Goal: Task Accomplishment & Management: Manage account settings

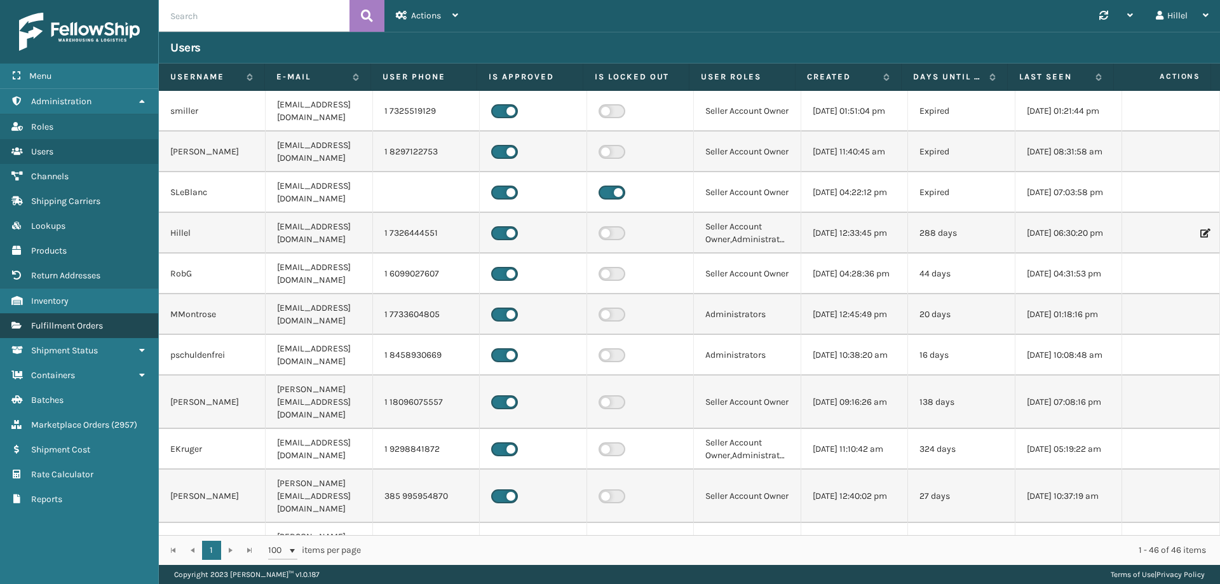
click at [76, 328] on span "Fulfillment Orders" at bounding box center [67, 325] width 72 height 11
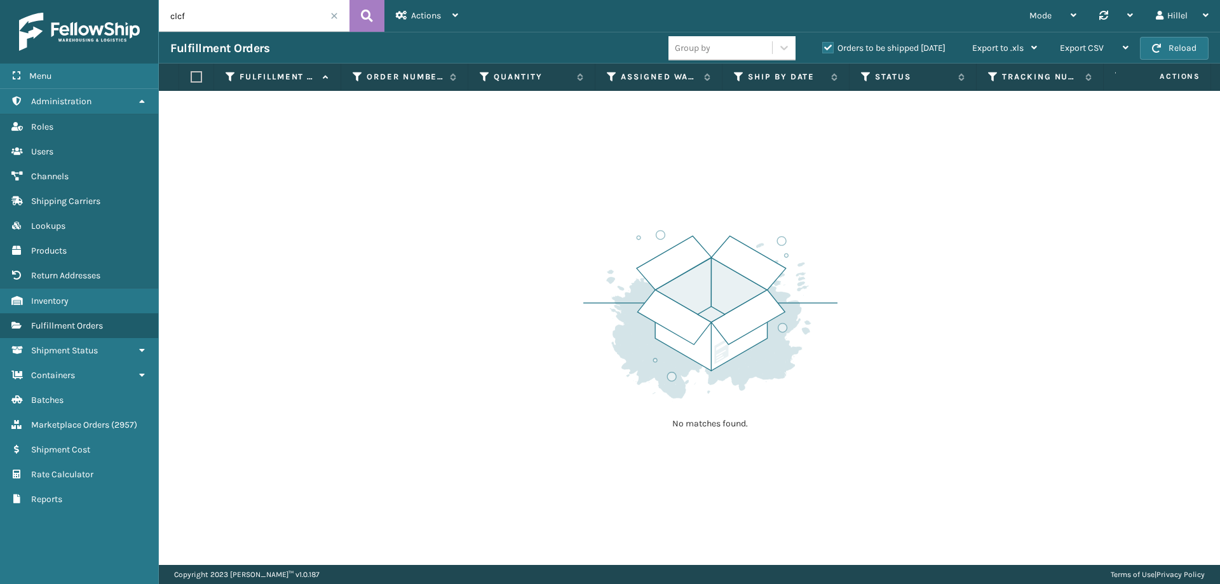
click at [830, 48] on label "Orders to be shipped [DATE]" at bounding box center [883, 48] width 123 height 11
click at [823, 48] on input "Orders to be shipped [DATE]" at bounding box center [822, 45] width 1 height 8
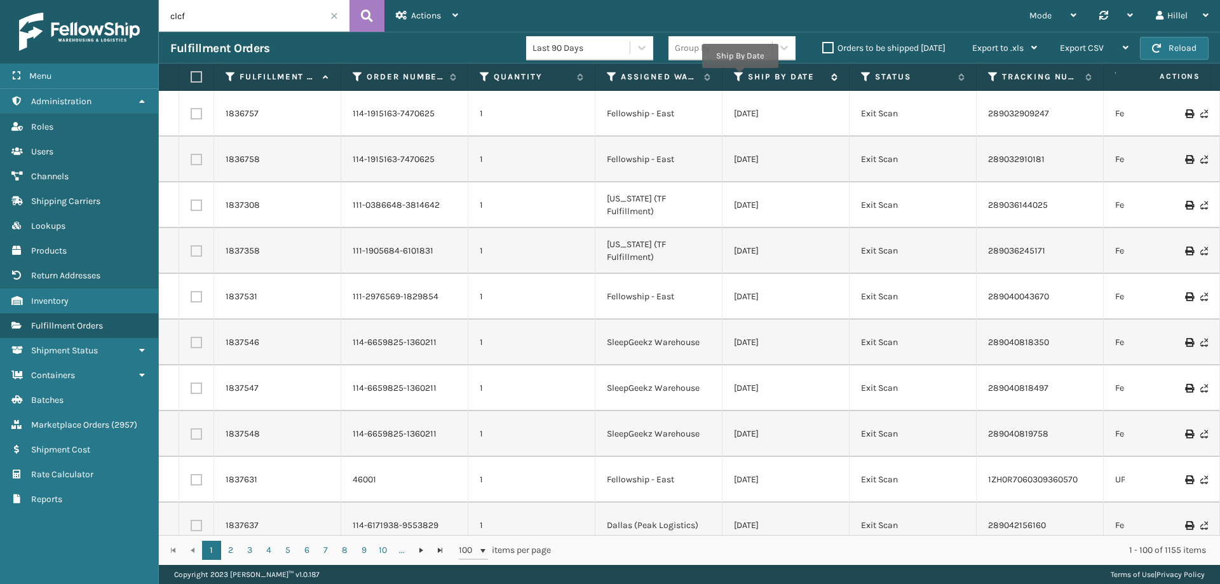
click at [739, 77] on icon at bounding box center [739, 76] width 10 height 11
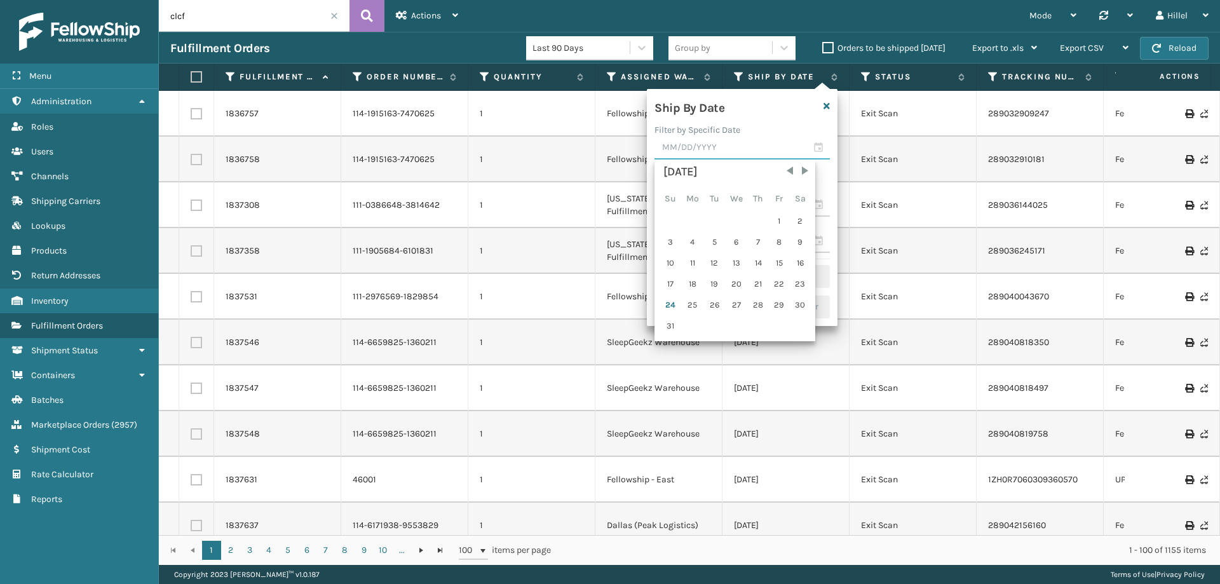
click at [710, 148] on input "text" at bounding box center [741, 148] width 175 height 23
click at [694, 303] on div "25" at bounding box center [692, 304] width 21 height 19
type input "[DATE]"
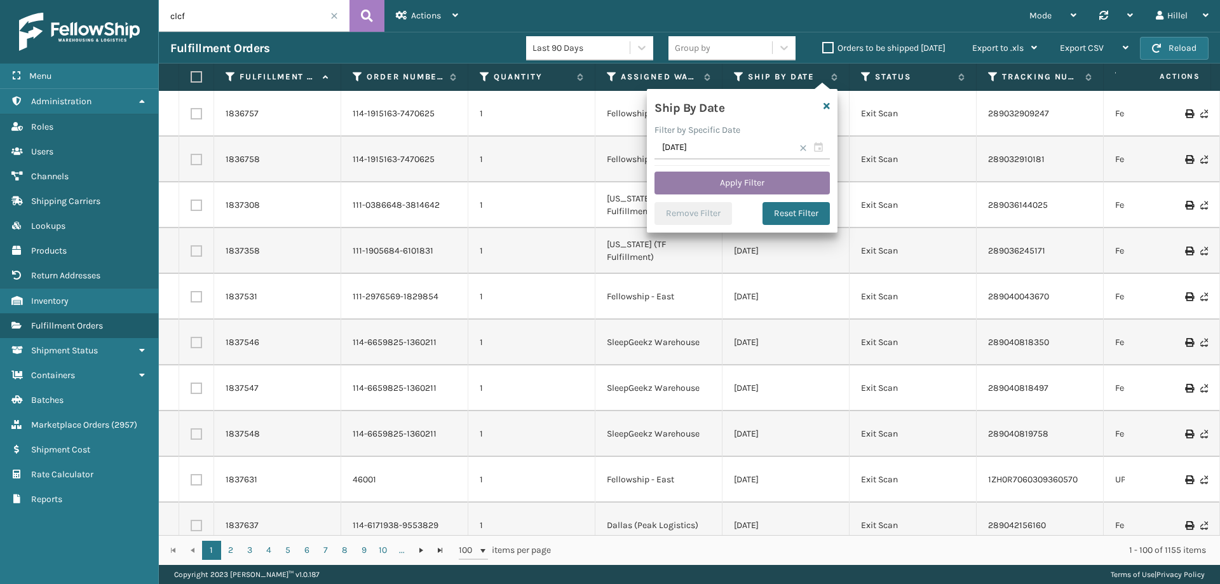
click at [727, 179] on button "Apply Filter" at bounding box center [741, 183] width 175 height 23
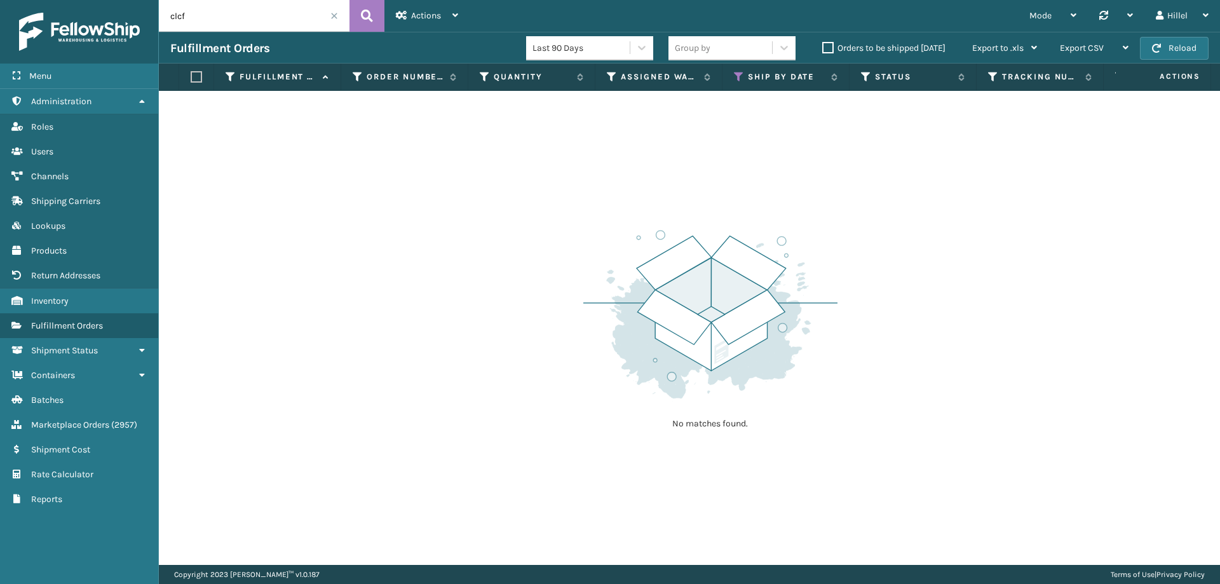
click at [826, 50] on label "Orders to be shipped [DATE]" at bounding box center [883, 48] width 123 height 11
click at [823, 49] on input "Orders to be shipped [DATE]" at bounding box center [822, 45] width 1 height 8
click at [826, 50] on label "Orders to be shipped [DATE]" at bounding box center [883, 48] width 123 height 11
click at [823, 49] on input "Orders to be shipped [DATE]" at bounding box center [822, 45] width 1 height 8
click at [93, 299] on link "Inventory" at bounding box center [79, 300] width 158 height 25
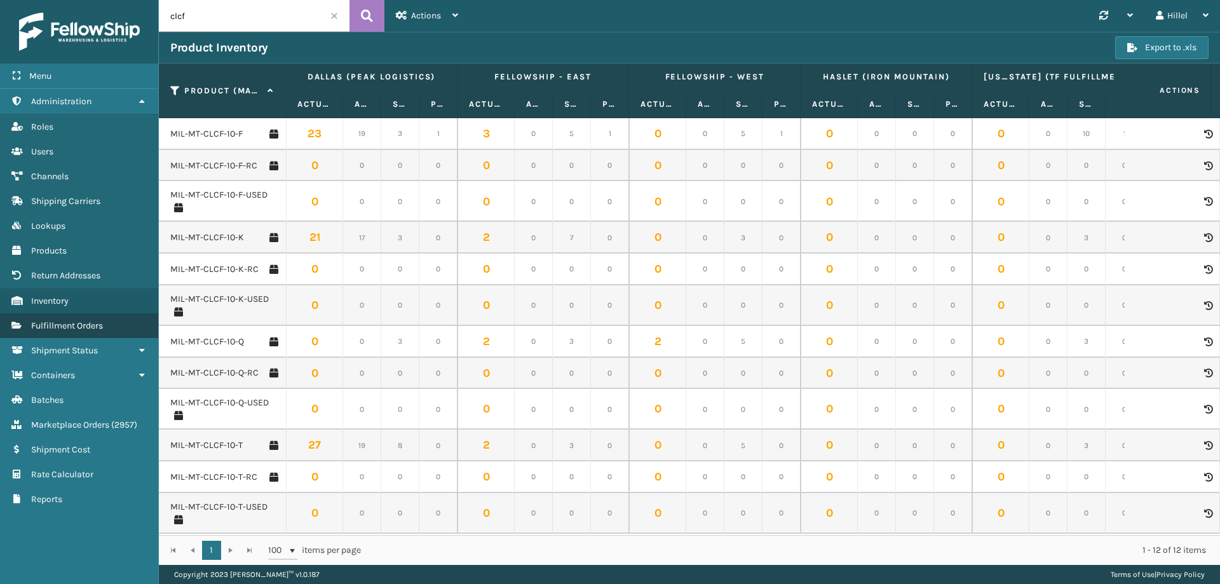
click at [62, 326] on span "Fulfillment Orders" at bounding box center [67, 325] width 72 height 11
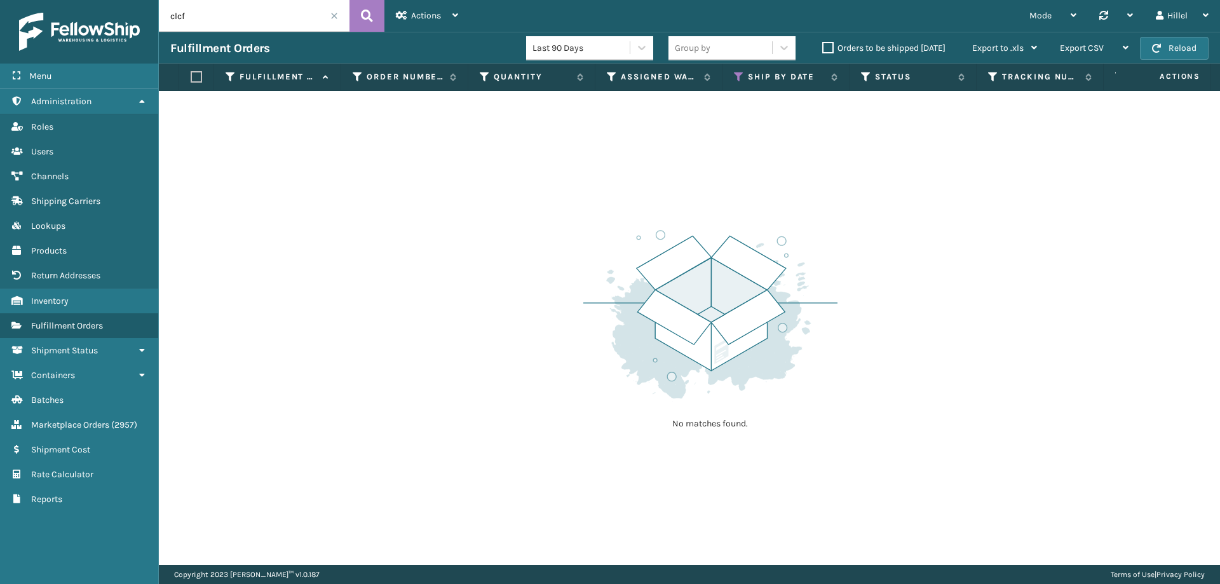
click at [334, 20] on input "clcf" at bounding box center [254, 16] width 191 height 32
click at [332, 15] on span at bounding box center [334, 16] width 8 height 8
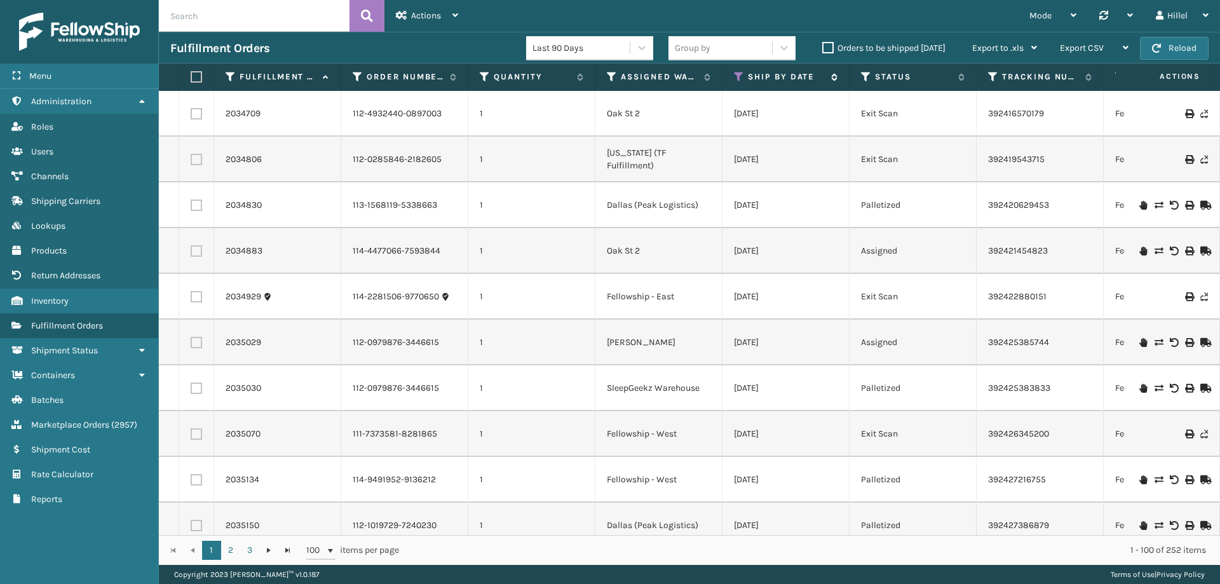
click at [737, 76] on icon at bounding box center [739, 76] width 10 height 11
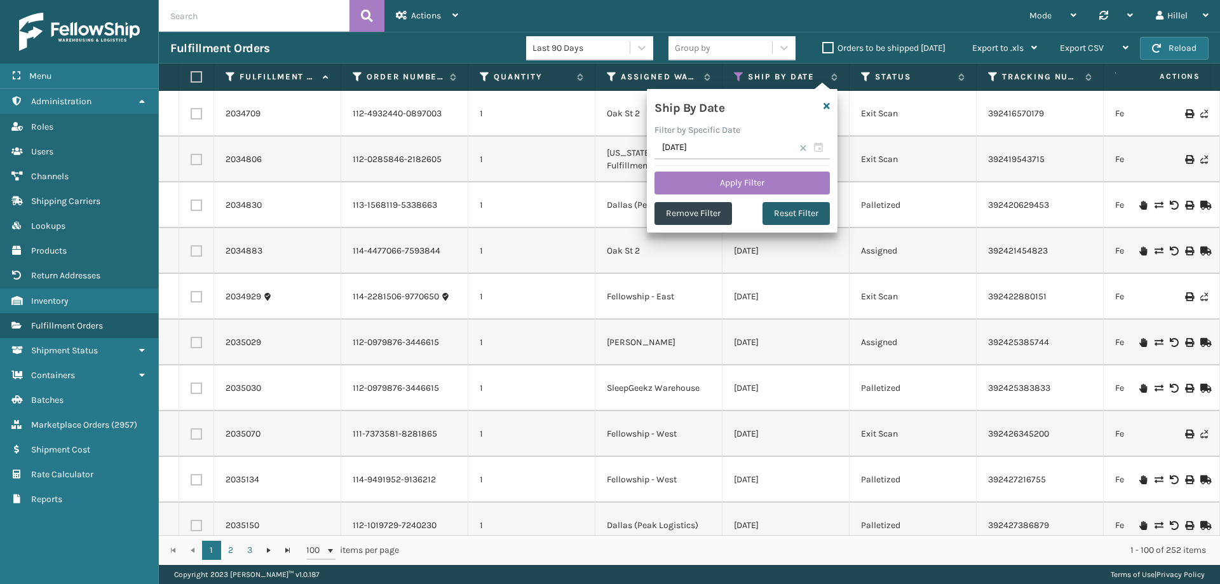
click at [792, 208] on button "Reset Filter" at bounding box center [795, 213] width 67 height 23
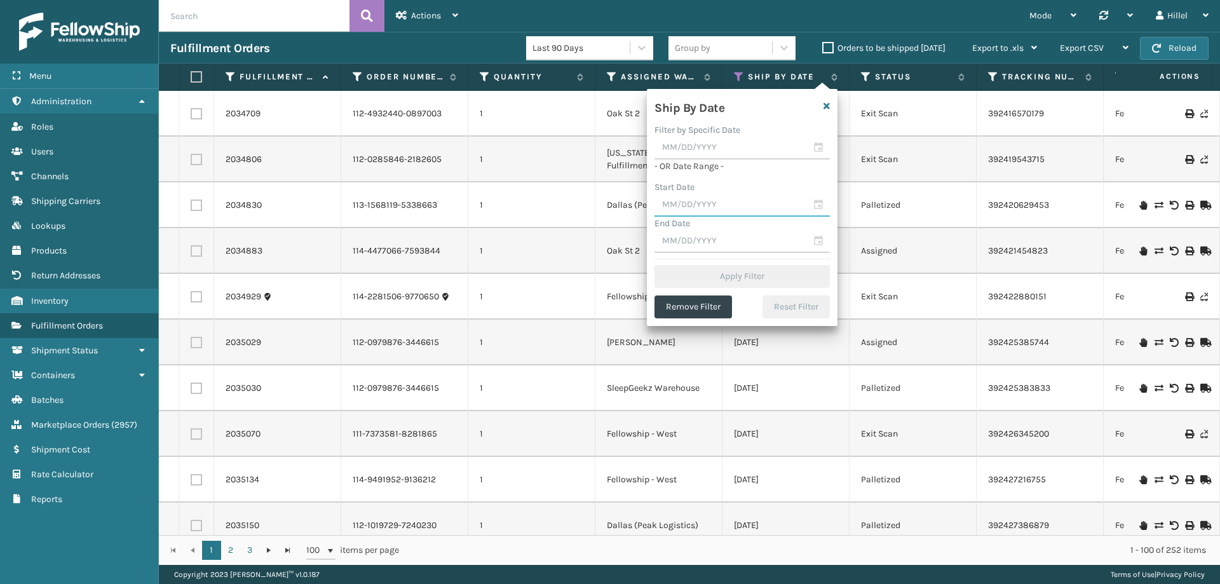
click at [736, 212] on input "text" at bounding box center [741, 205] width 175 height 23
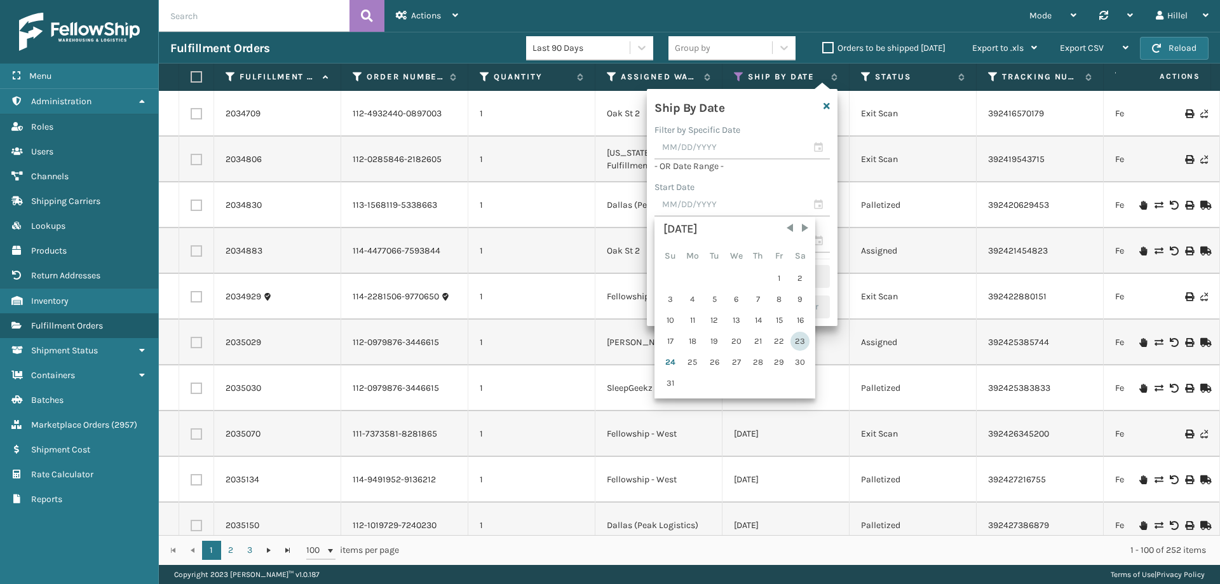
click at [794, 341] on div "23" at bounding box center [799, 341] width 19 height 19
type input "[DATE]"
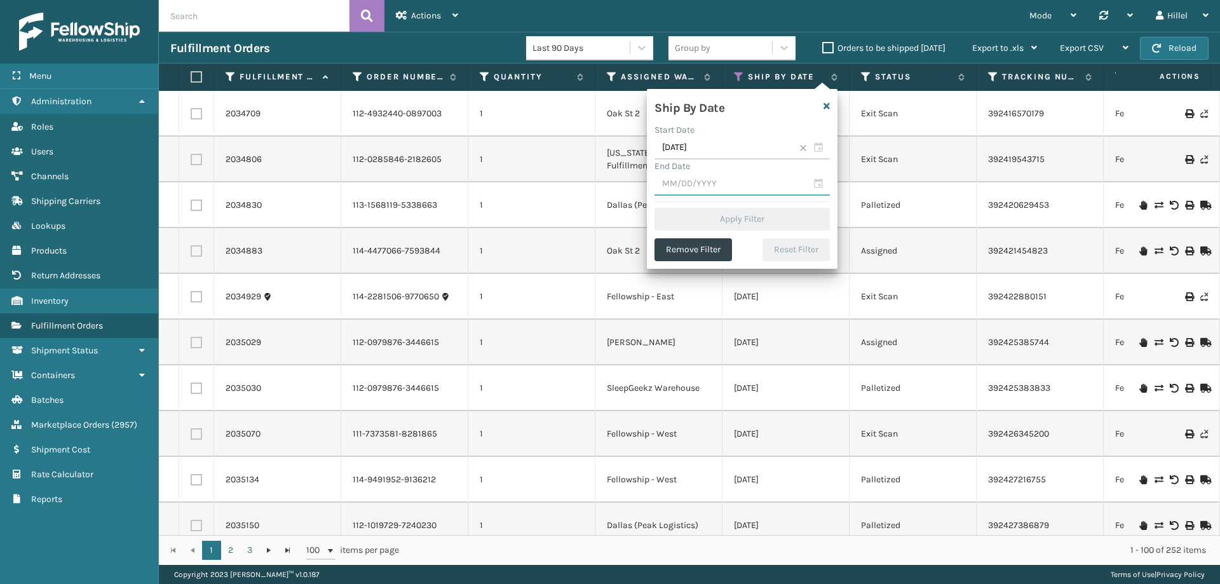
click at [731, 188] on input "text" at bounding box center [741, 184] width 175 height 23
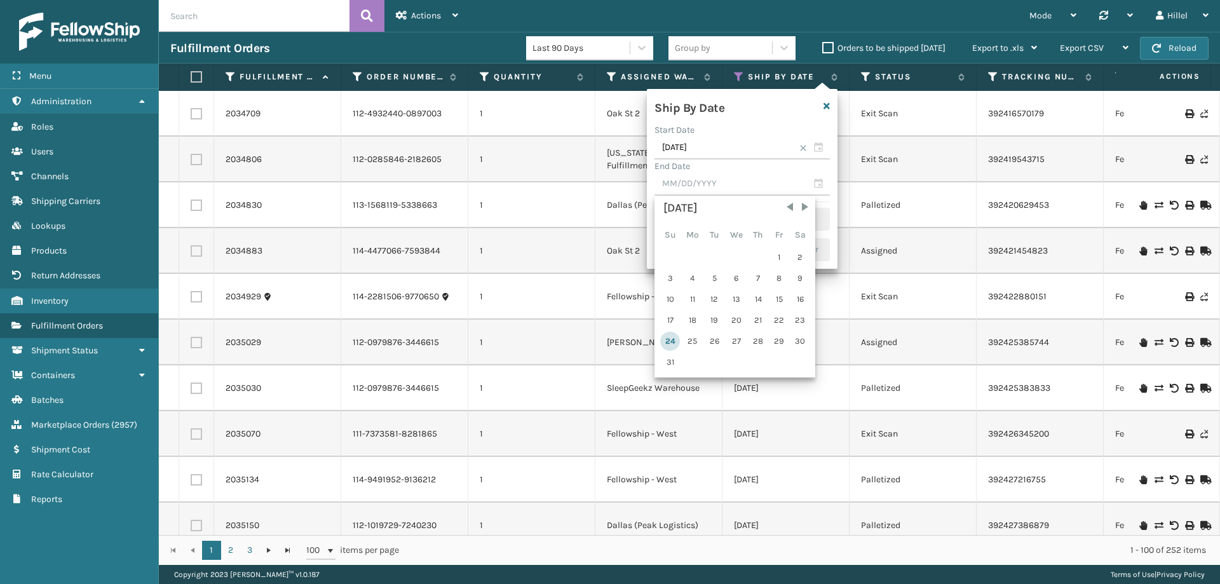
drag, startPoint x: 674, startPoint y: 339, endPoint x: 696, endPoint y: 285, distance: 58.2
click at [673, 339] on div "24" at bounding box center [670, 341] width 20 height 19
type input "[DATE]"
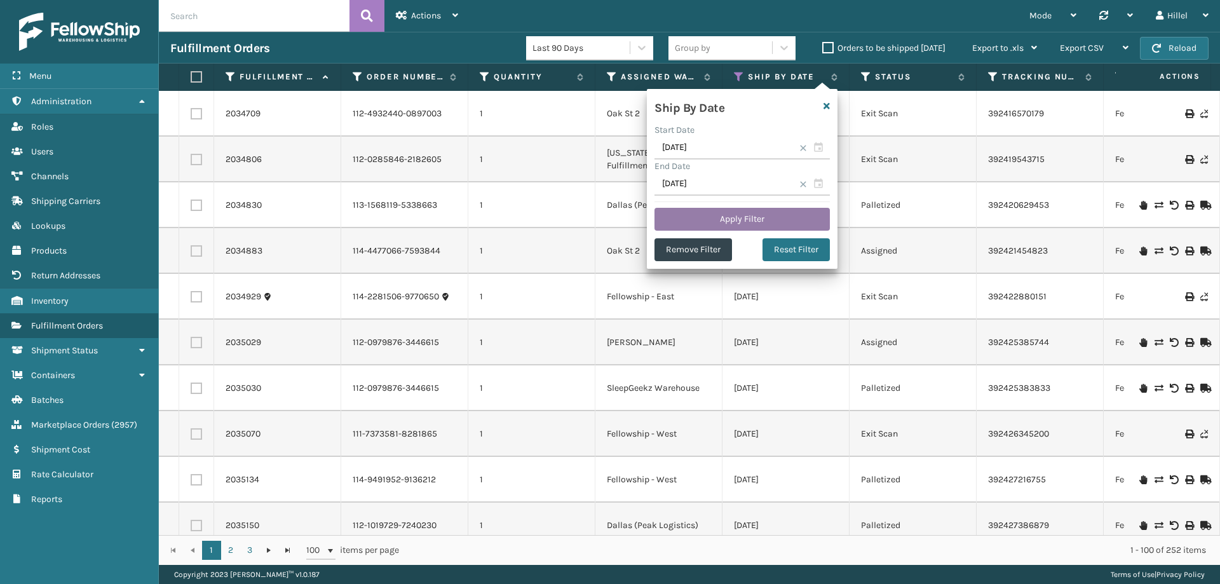
click at [718, 213] on button "Apply Filter" at bounding box center [741, 219] width 175 height 23
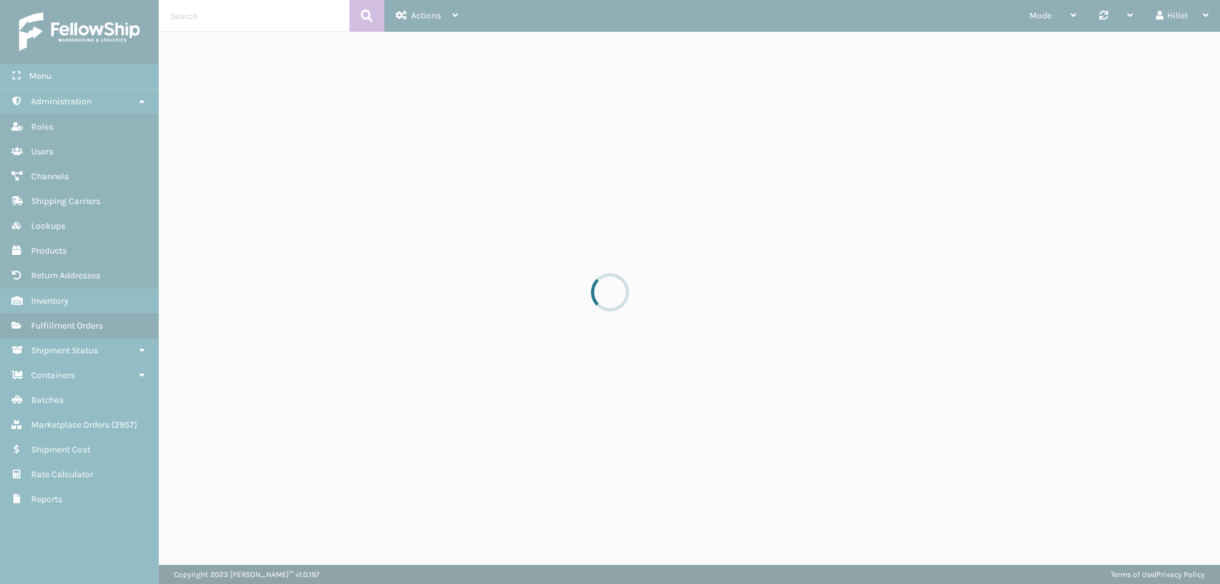
click at [837, 50] on div at bounding box center [610, 292] width 1220 height 584
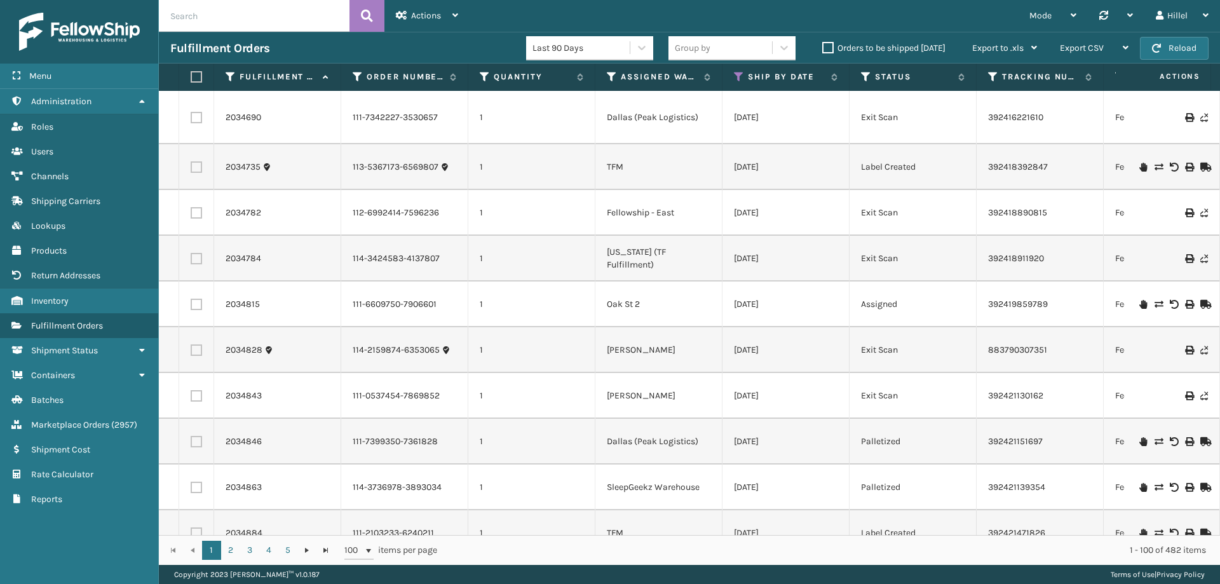
click at [837, 50] on label "Orders to be shipped [DATE]" at bounding box center [883, 48] width 123 height 11
click at [823, 49] on input "Orders to be shipped [DATE]" at bounding box center [822, 45] width 1 height 8
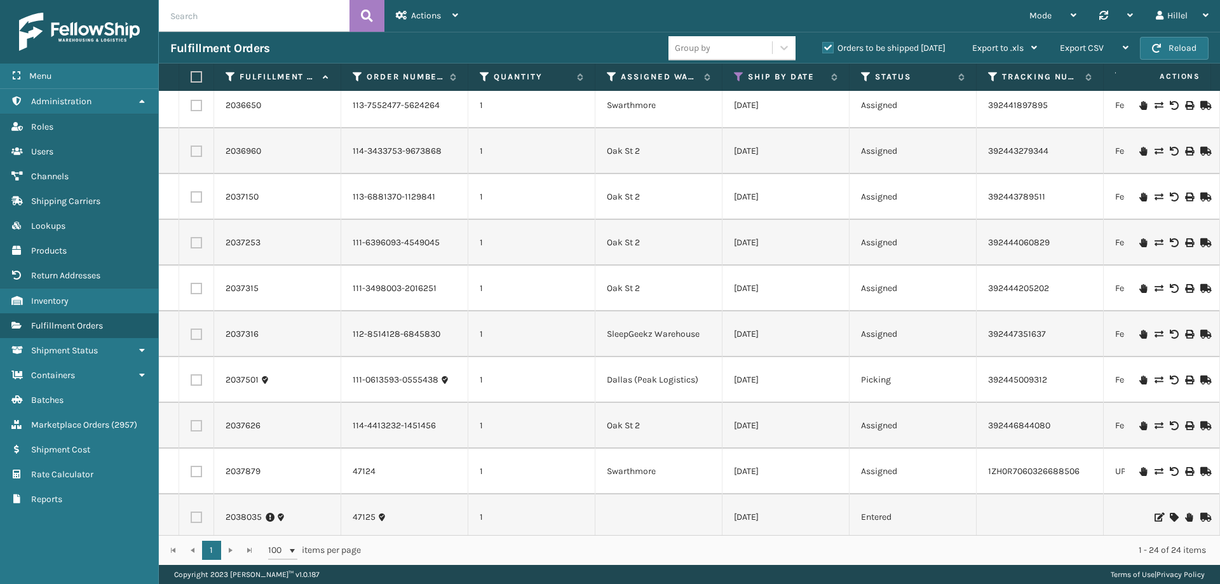
scroll to position [663, 0]
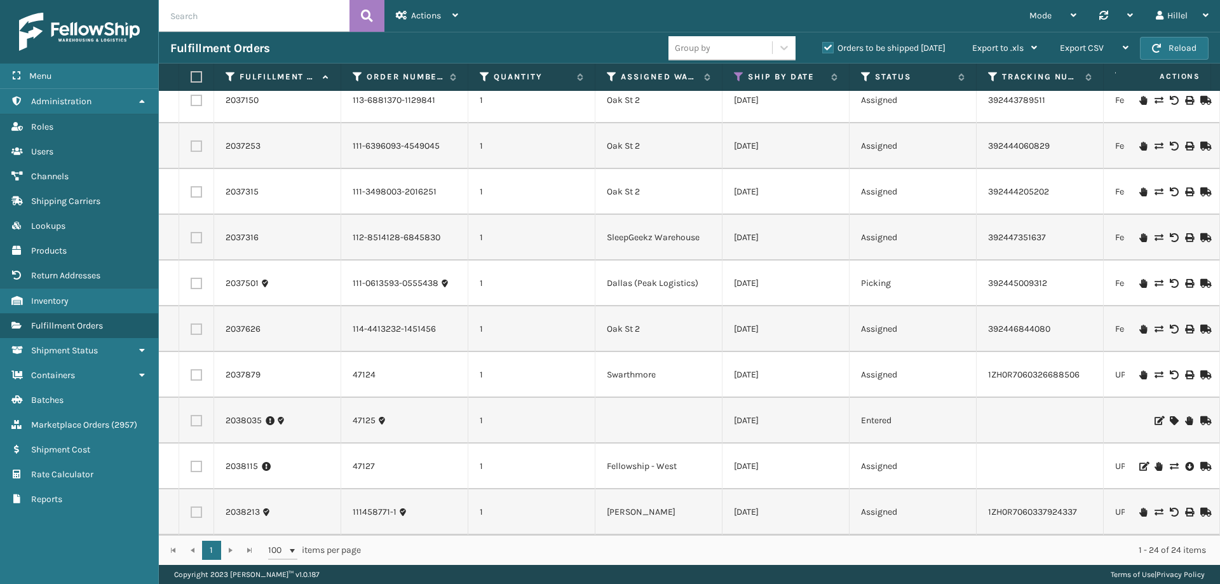
drag, startPoint x: 576, startPoint y: 539, endPoint x: 588, endPoint y: 537, distance: 12.1
click at [588, 537] on div "1 1 100 items per page 1 - 24 of 24 items" at bounding box center [689, 550] width 1061 height 30
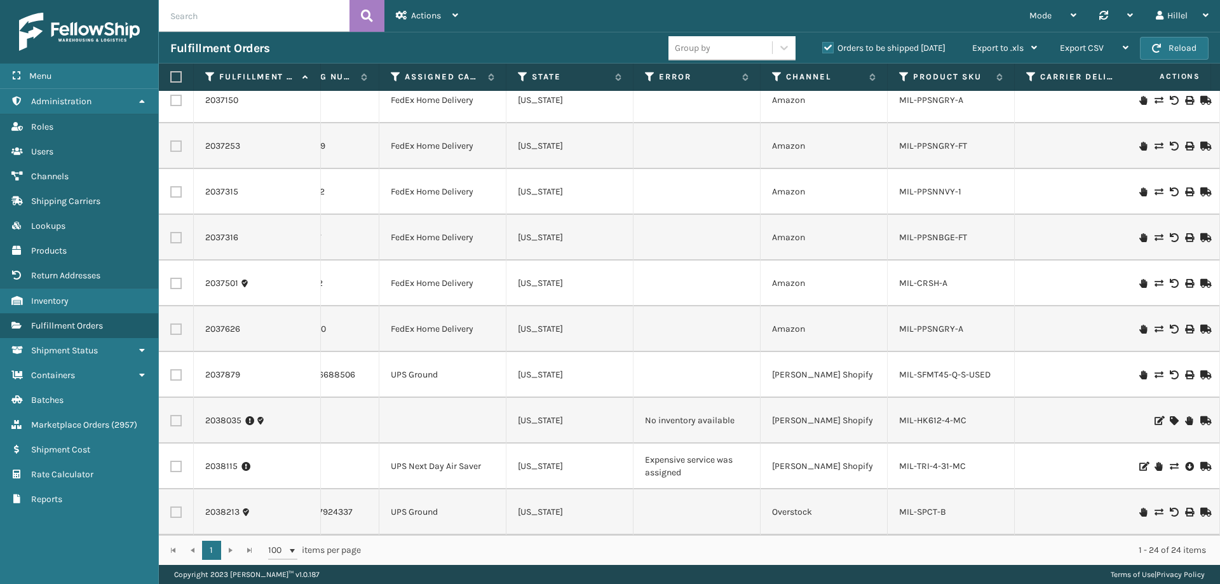
scroll to position [0, 1164]
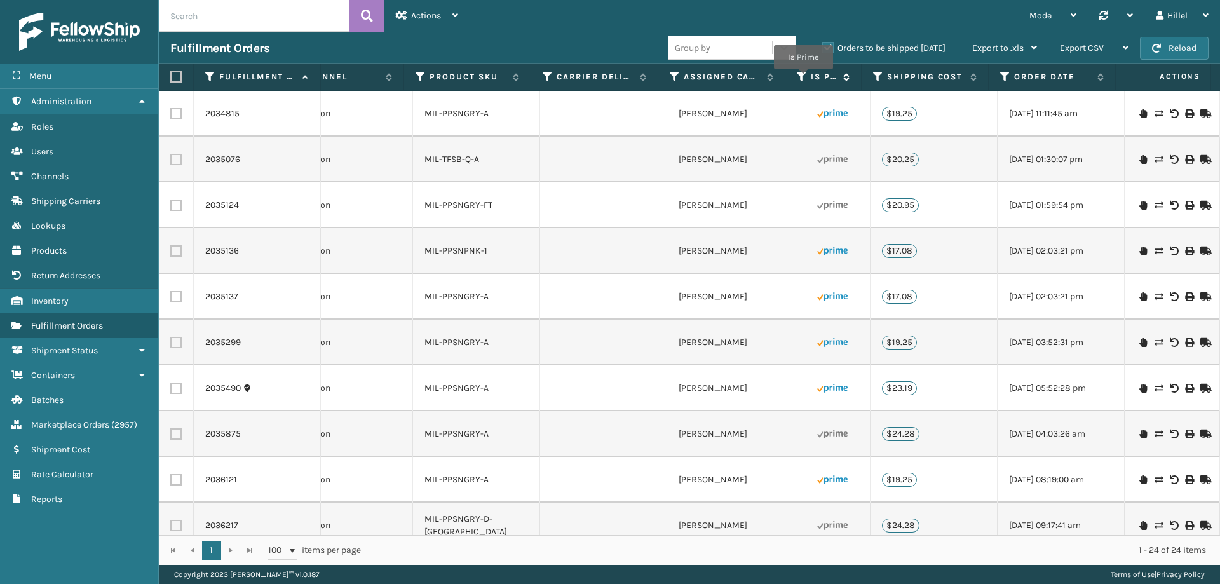
click at [802, 76] on icon at bounding box center [802, 76] width 10 height 11
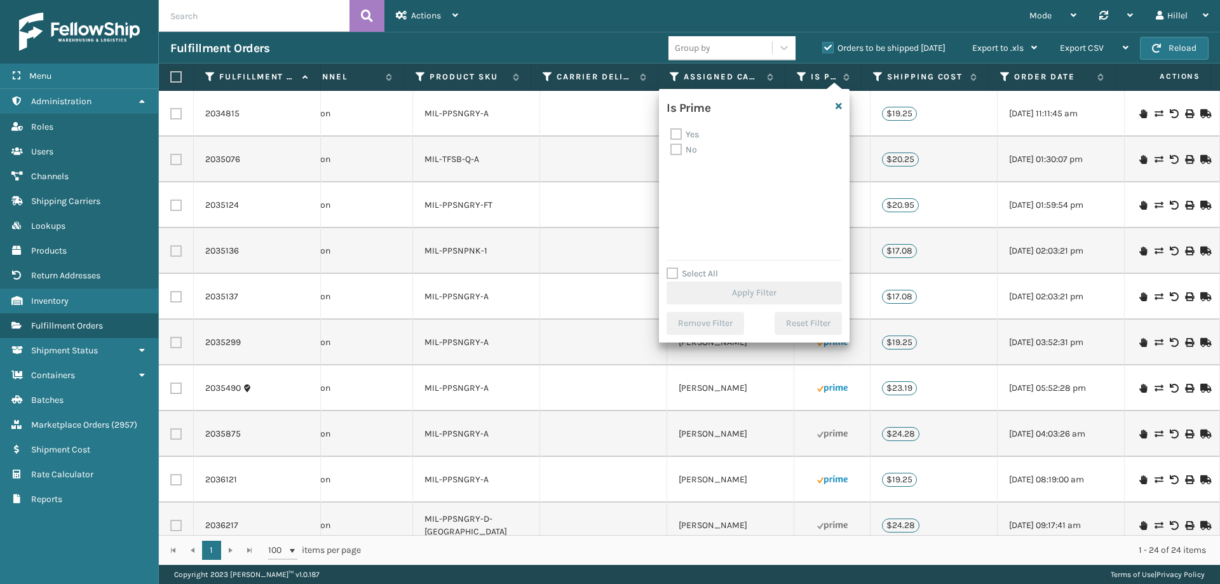
click at [678, 130] on label "Yes" at bounding box center [684, 134] width 29 height 11
click at [671, 130] on input "Yes" at bounding box center [670, 131] width 1 height 8
checkbox input "true"
click at [762, 299] on button "Apply Filter" at bounding box center [753, 292] width 175 height 23
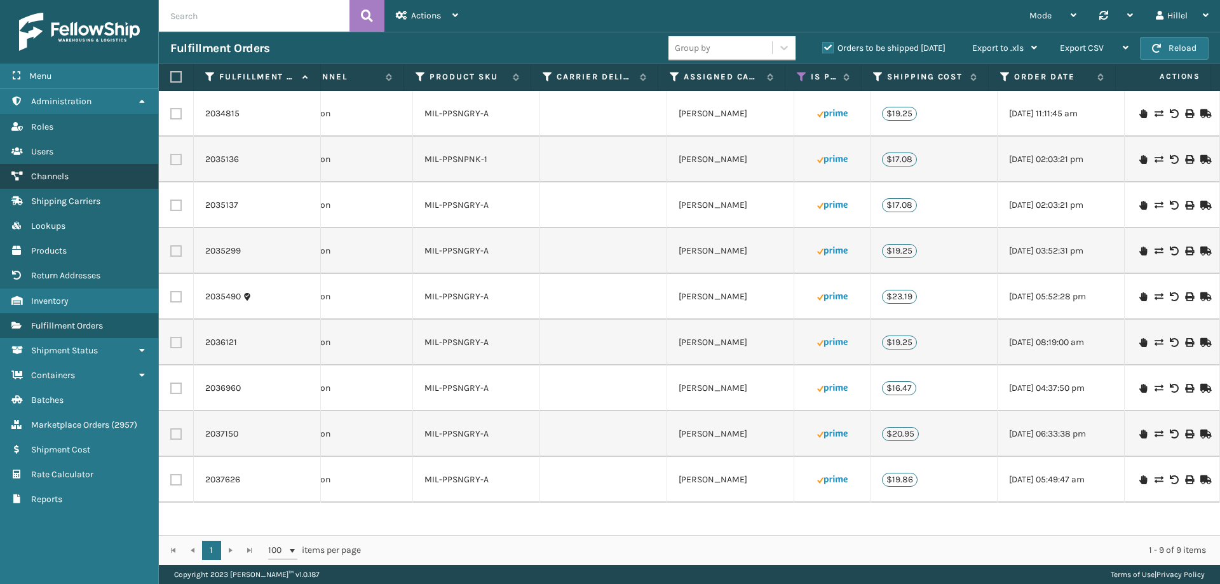
click at [63, 171] on link "Channels" at bounding box center [79, 176] width 158 height 25
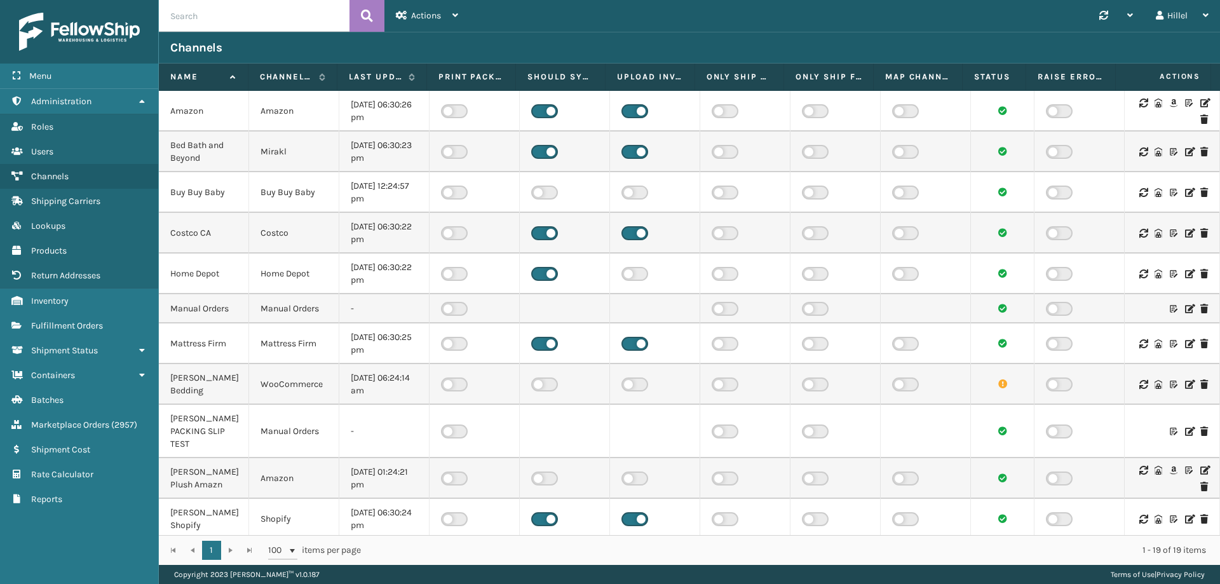
click at [1200, 104] on icon at bounding box center [1204, 102] width 8 height 9
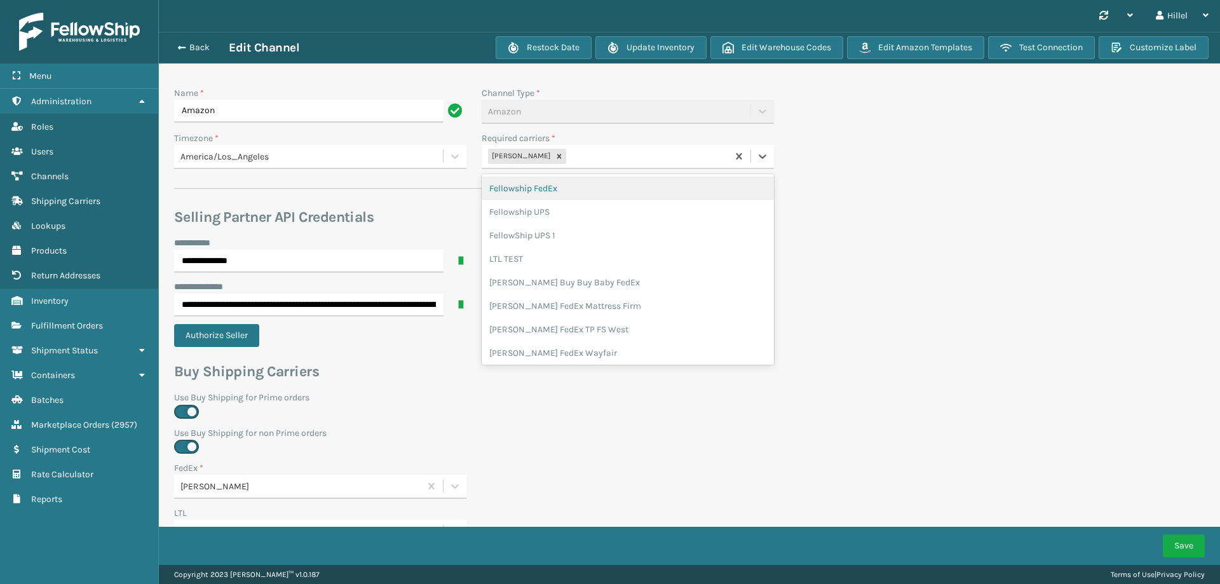
click at [588, 160] on div "[PERSON_NAME]" at bounding box center [605, 156] width 246 height 21
type input "whitesto"
click at [556, 192] on div "[PERSON_NAME] UPS Whitestone" at bounding box center [628, 189] width 292 height 24
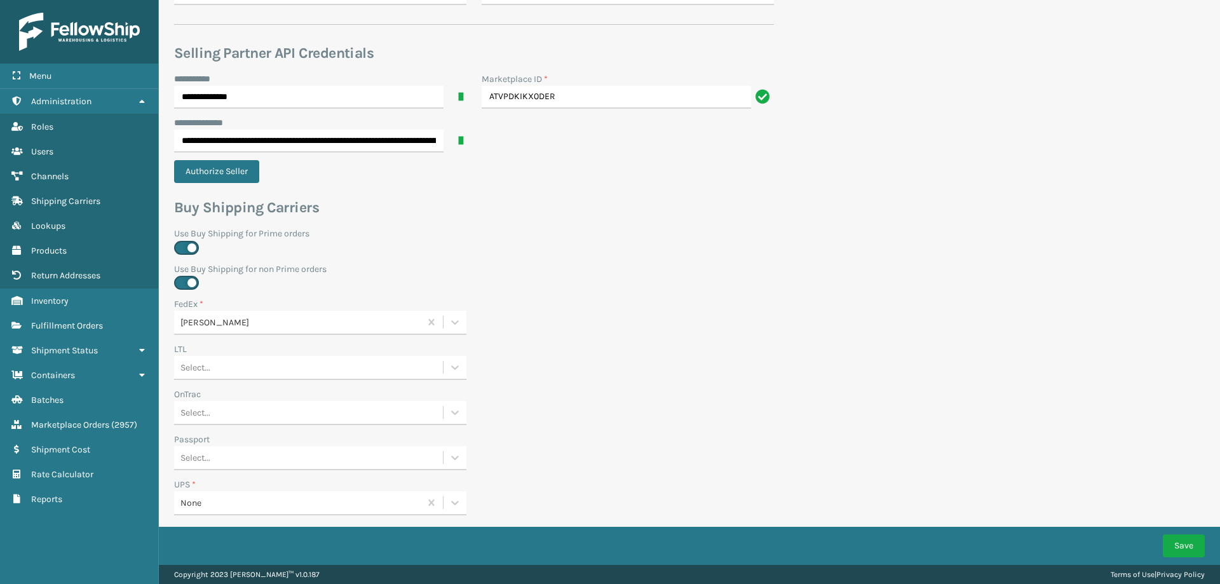
scroll to position [419, 0]
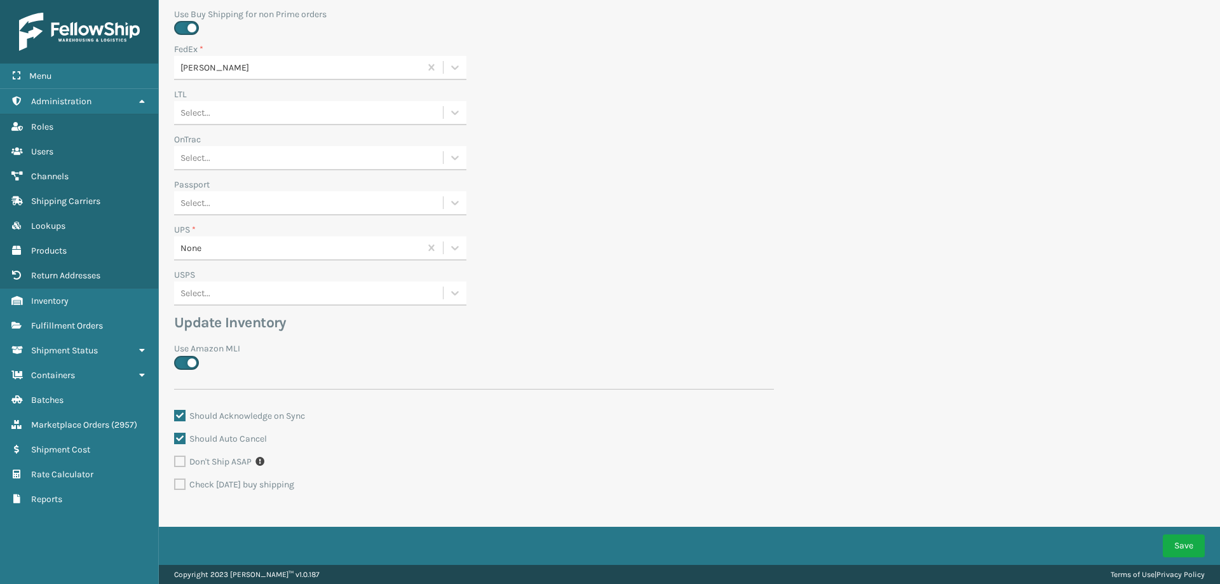
click at [200, 255] on div "None" at bounding box center [297, 248] width 246 height 21
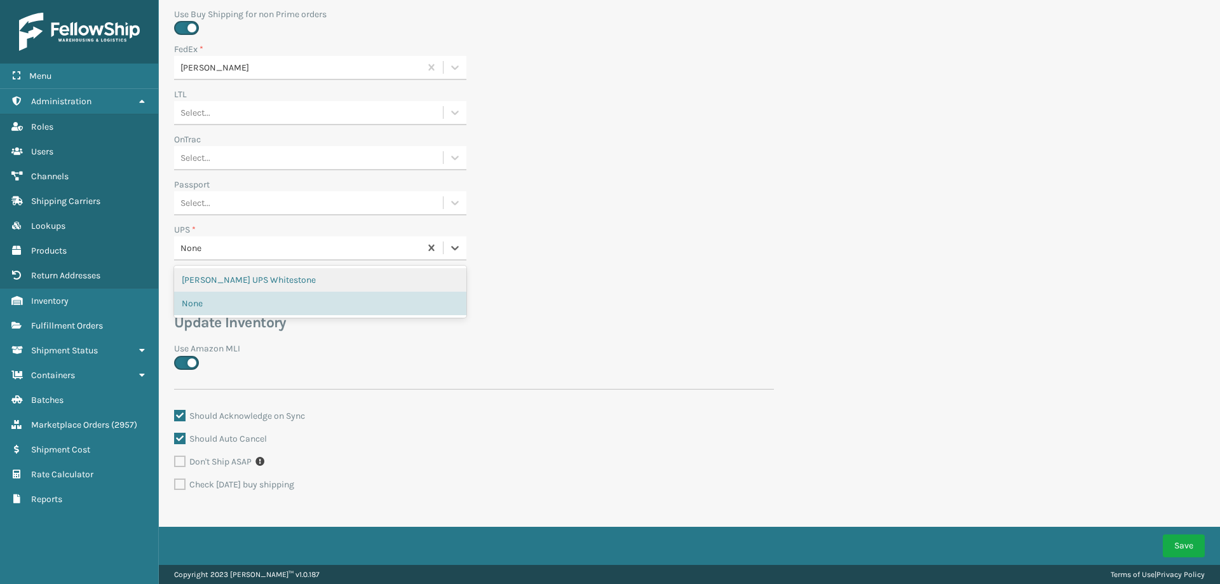
click at [210, 275] on div "[PERSON_NAME] UPS Whitestone" at bounding box center [320, 280] width 292 height 24
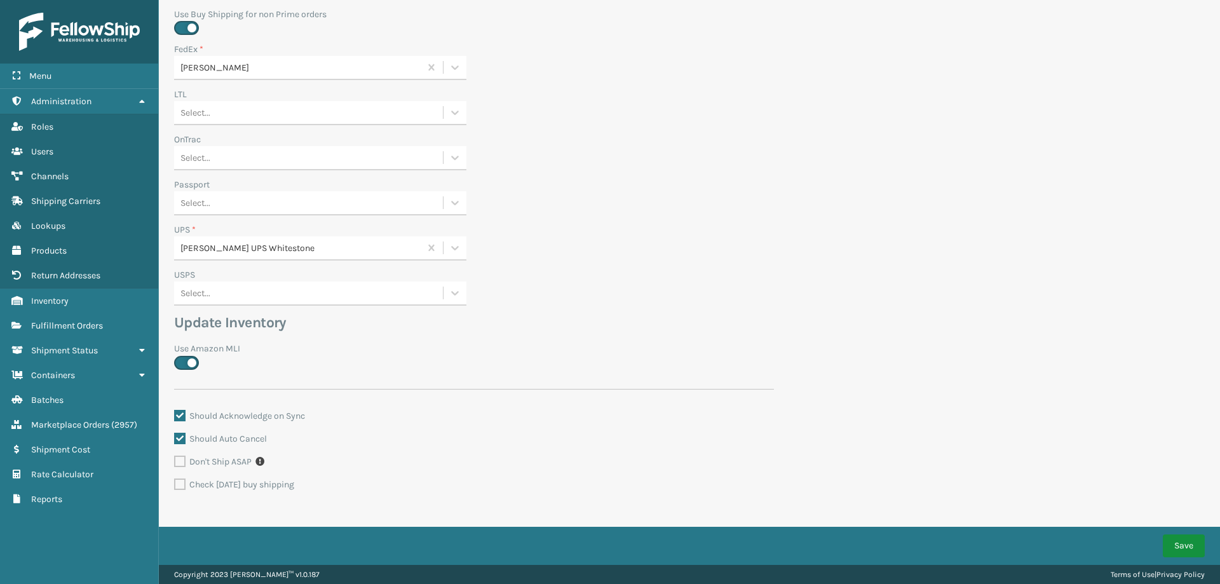
click at [1178, 537] on button "Save" at bounding box center [1183, 545] width 42 height 23
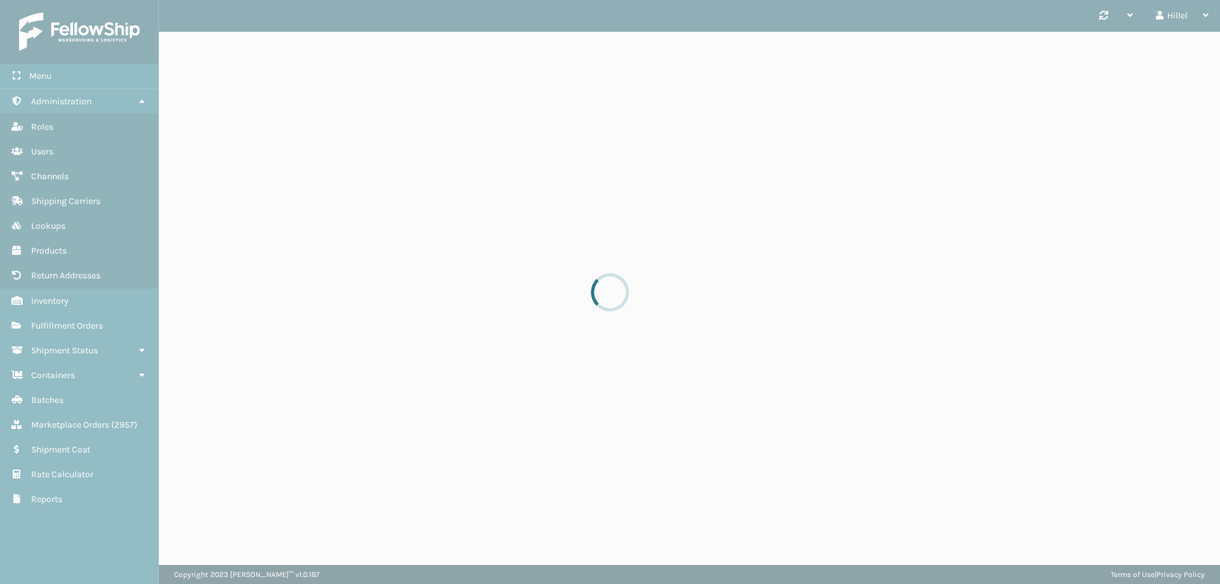
scroll to position [0, 0]
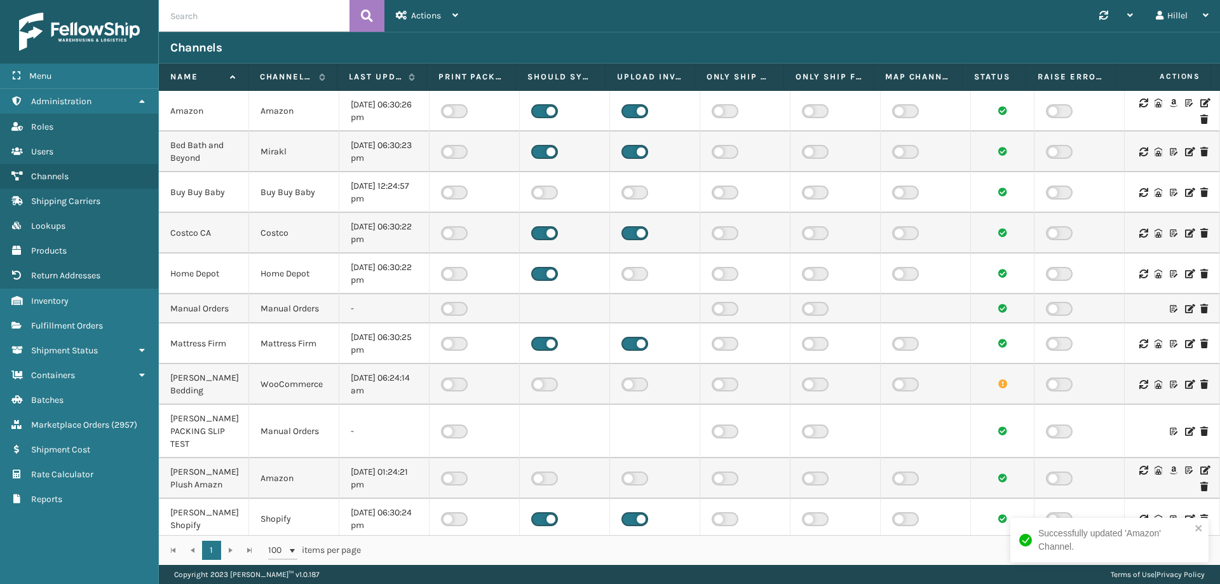
click at [1200, 102] on icon at bounding box center [1204, 102] width 8 height 9
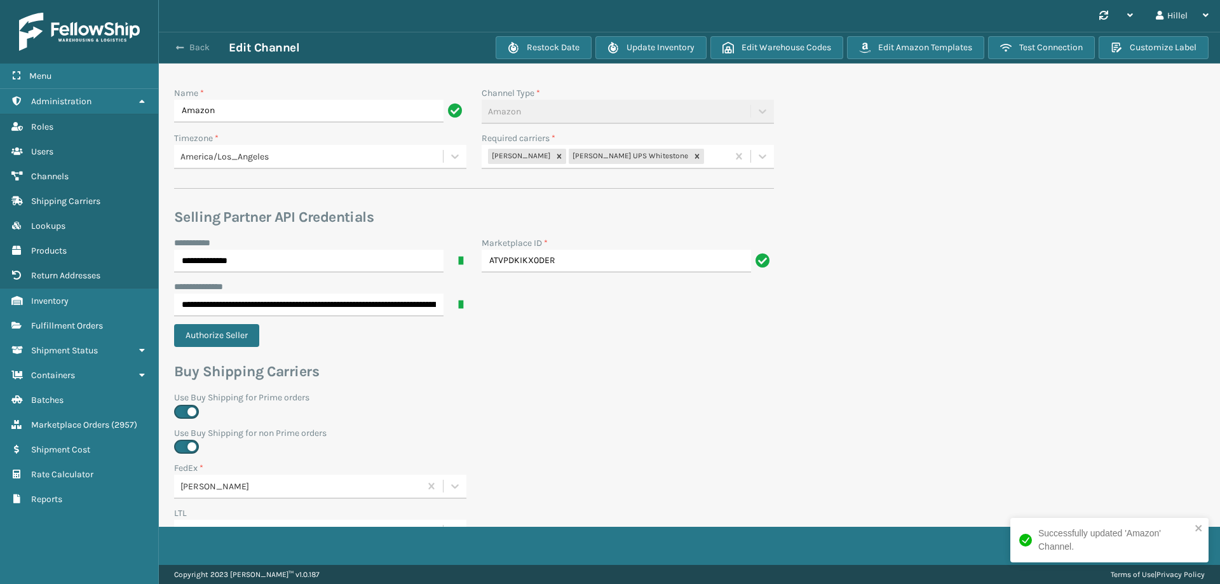
click at [185, 48] on button "Back" at bounding box center [199, 47] width 58 height 11
